Goal: Navigation & Orientation: Find specific page/section

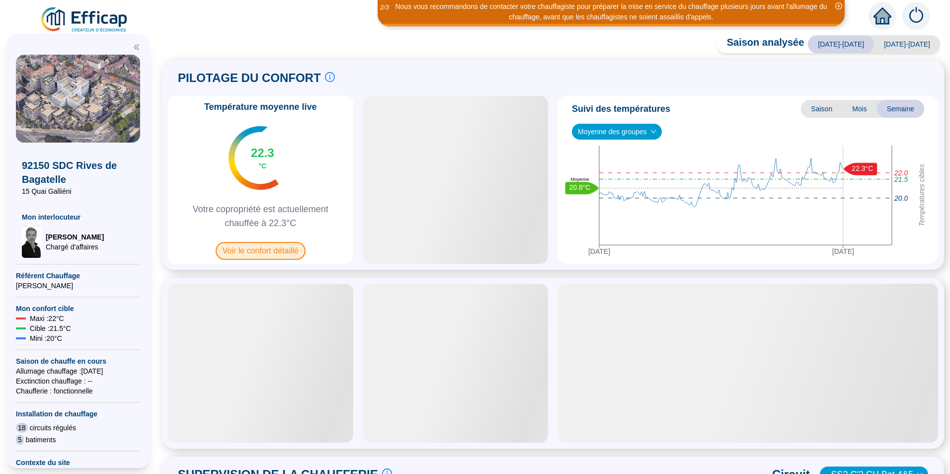
click at [228, 249] on span "Voir le confort détaillé" at bounding box center [261, 251] width 90 height 18
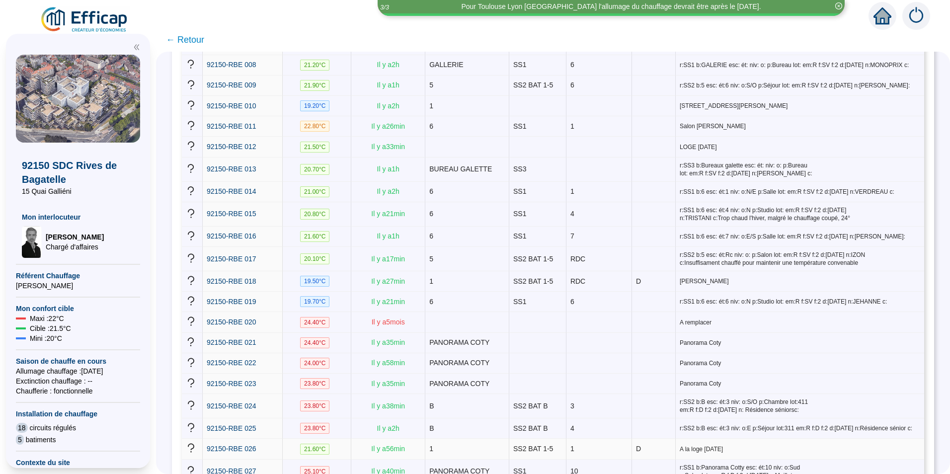
scroll to position [333, 0]
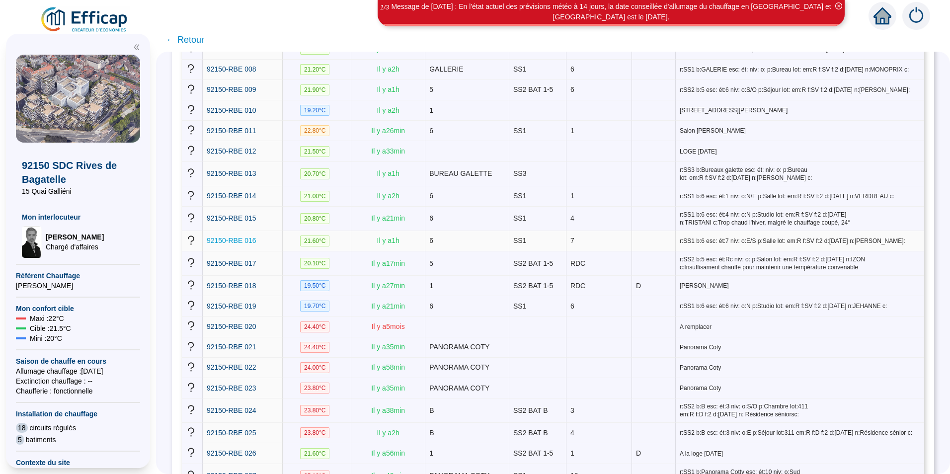
click at [249, 237] on span "92150-RBE 016" at bounding box center [232, 241] width 50 height 8
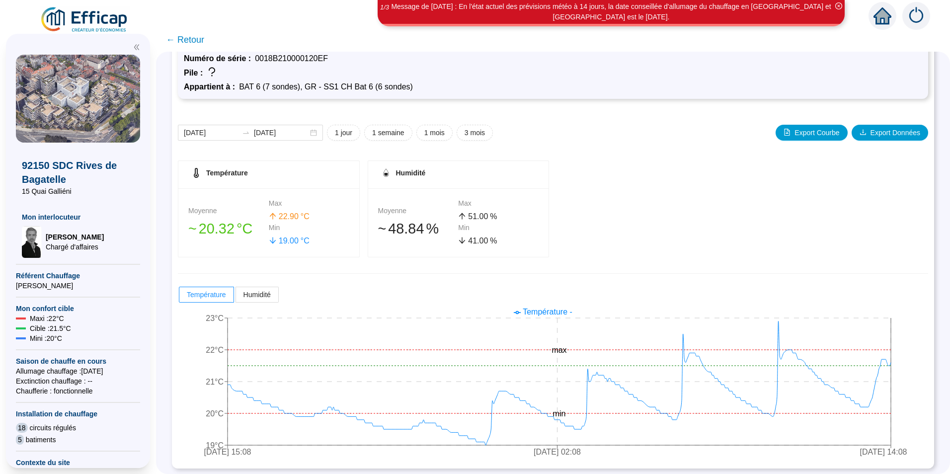
scroll to position [57, 0]
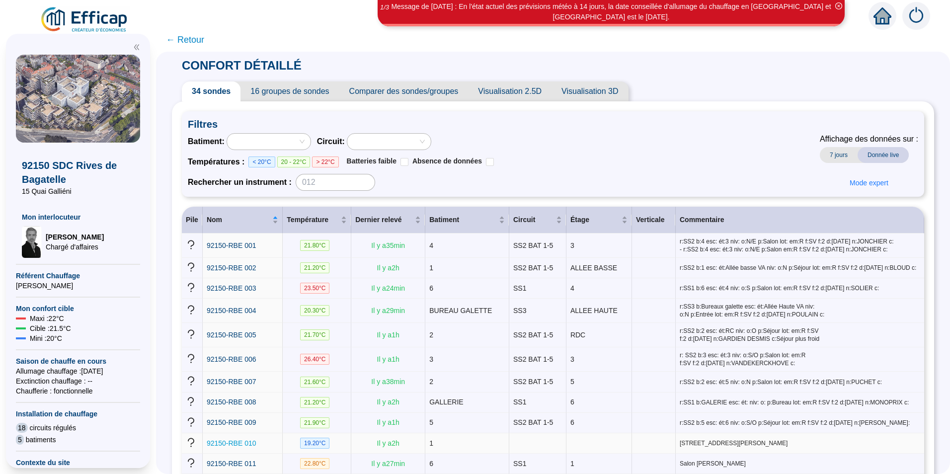
click at [250, 439] on span "92150-RBE 010" at bounding box center [232, 443] width 50 height 8
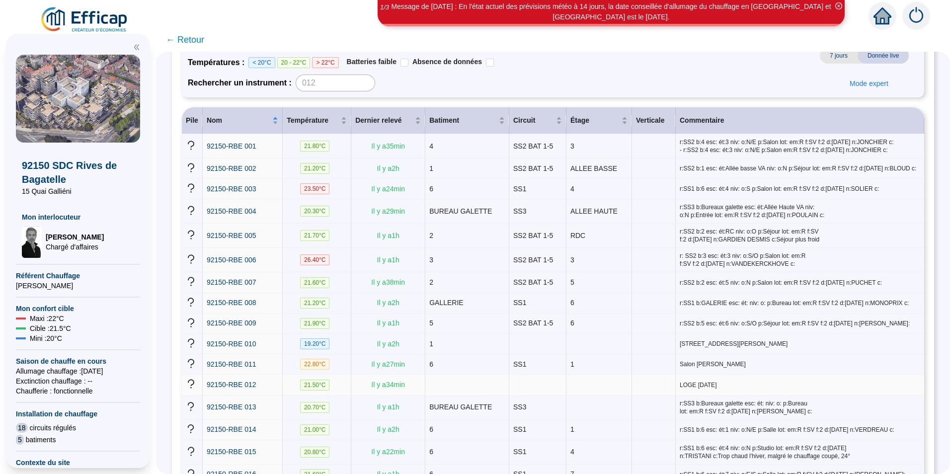
scroll to position [149, 0]
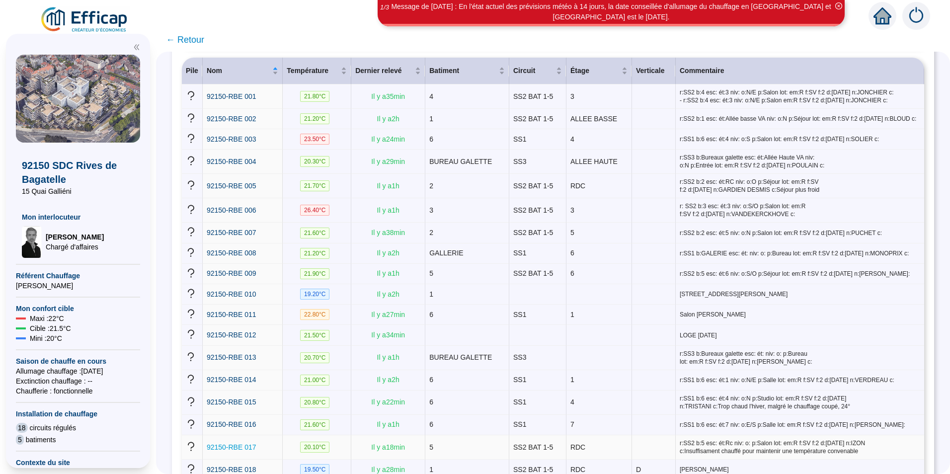
click at [252, 443] on span "92150-RBE 017" at bounding box center [232, 447] width 50 height 8
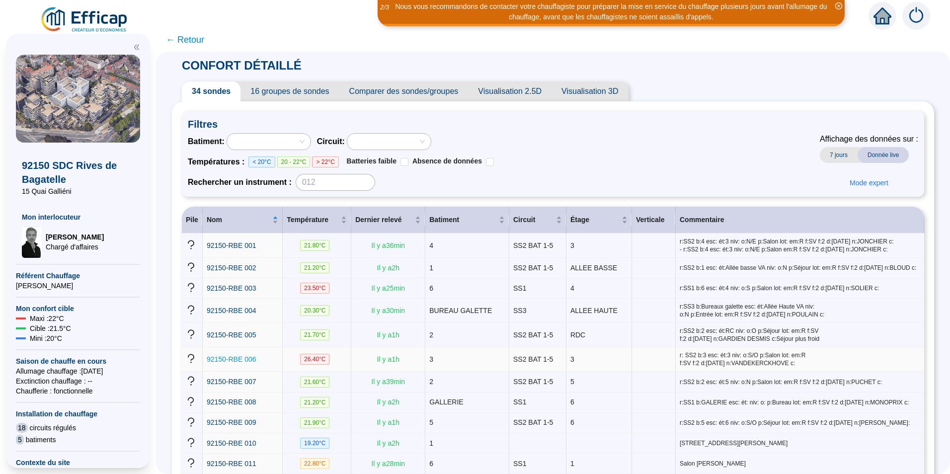
click at [219, 358] on span "92150-RBE 006" at bounding box center [232, 359] width 50 height 8
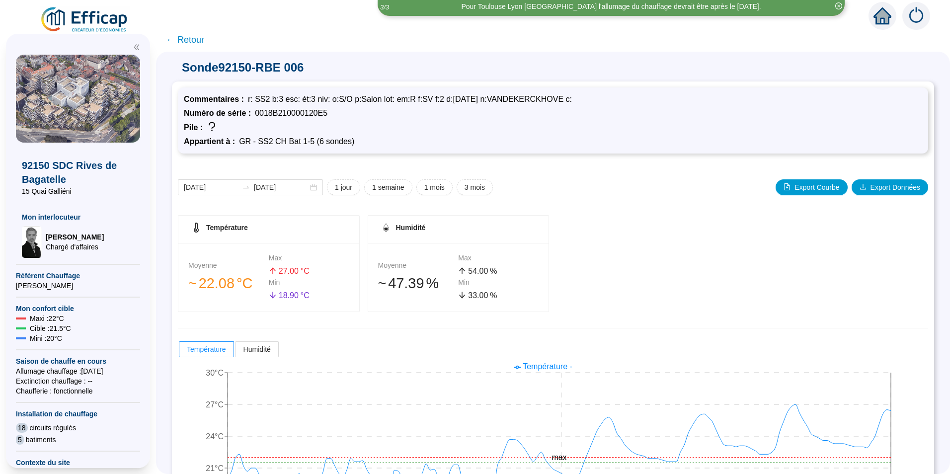
scroll to position [57, 0]
